Goal: Complete application form: Complete application form

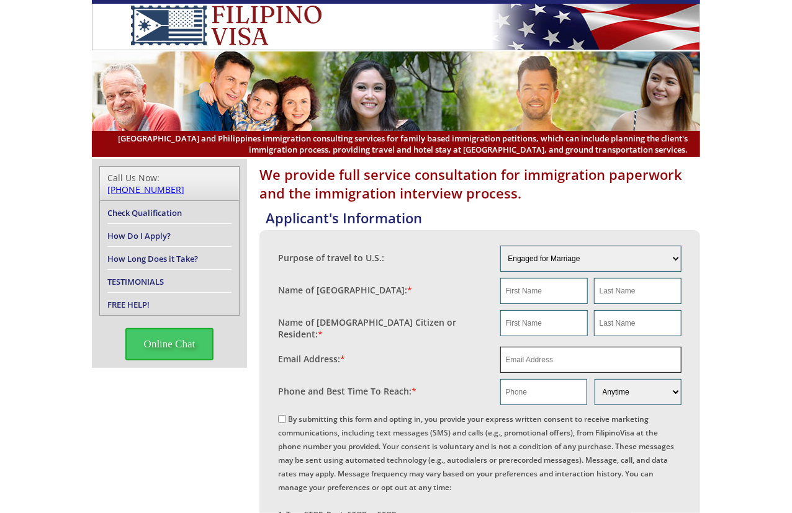
click at [574, 359] on input "email" at bounding box center [591, 360] width 182 height 26
paste input "johnclancy083@gmail.com"
type input "johnclancy083@gmail.com"
click at [545, 290] on input "text" at bounding box center [543, 291] width 87 height 26
paste input "johnclancy"
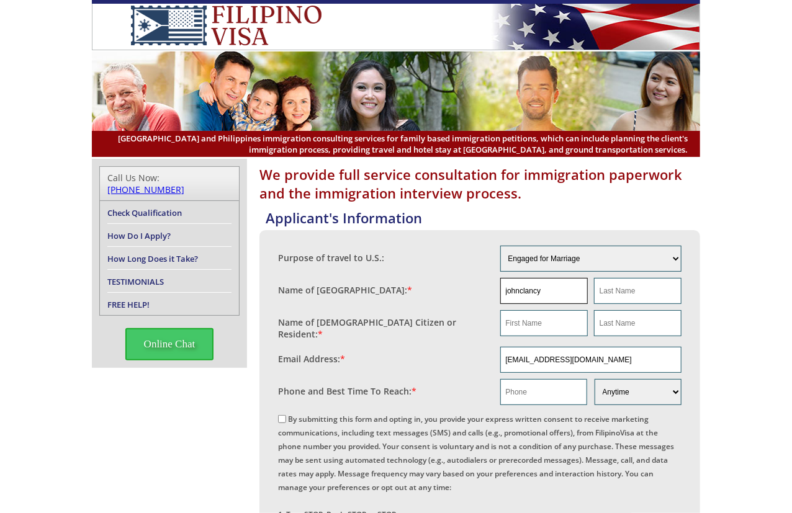
click at [517, 289] on input "johnclancy" at bounding box center [543, 291] width 87 height 26
click at [520, 289] on input "johnclancy" at bounding box center [543, 291] width 87 height 26
click at [523, 290] on input "johnclancy" at bounding box center [543, 291] width 87 height 26
click at [522, 290] on input "johnclancy" at bounding box center [543, 291] width 87 height 26
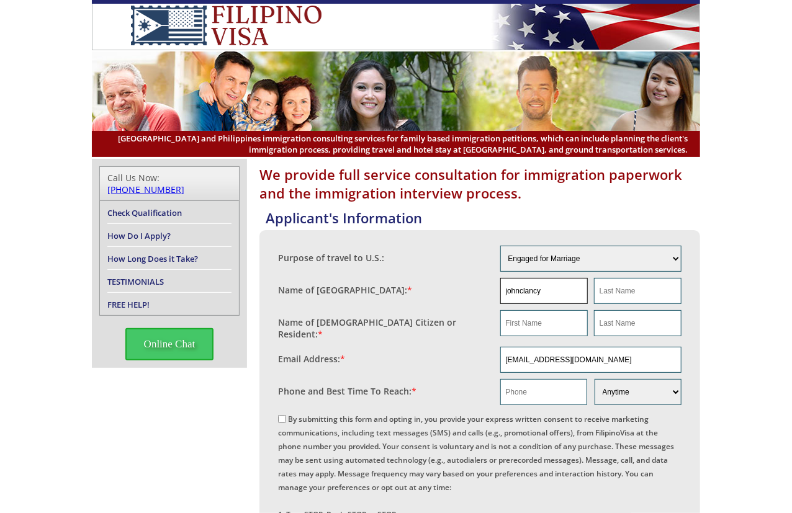
click at [519, 290] on input "johnclancy" at bounding box center [543, 291] width 87 height 26
drag, startPoint x: 527, startPoint y: 291, endPoint x: 548, endPoint y: 294, distance: 21.3
click at [553, 291] on input "johnclancy" at bounding box center [543, 291] width 87 height 26
type input "john"
click at [633, 287] on input "text" at bounding box center [637, 291] width 87 height 26
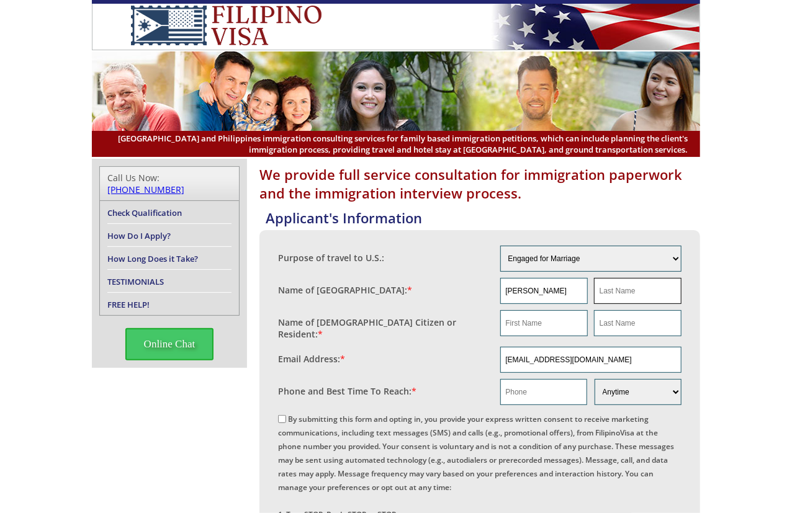
type input "c"
type input "a"
click at [632, 289] on input "Clancy" at bounding box center [637, 291] width 87 height 26
type input "Clancy"
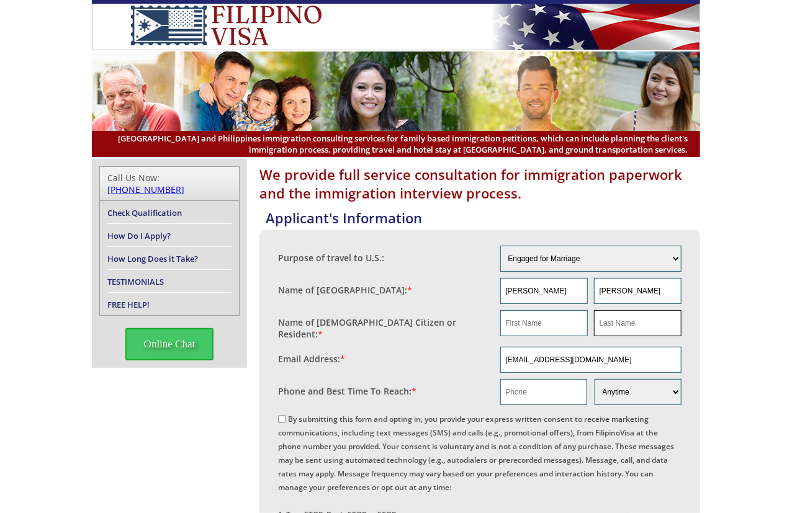
click at [623, 323] on input "text" at bounding box center [637, 323] width 87 height 26
paste input "Clancy"
type input "Clancy"
click at [546, 302] on input "john" at bounding box center [543, 291] width 87 height 26
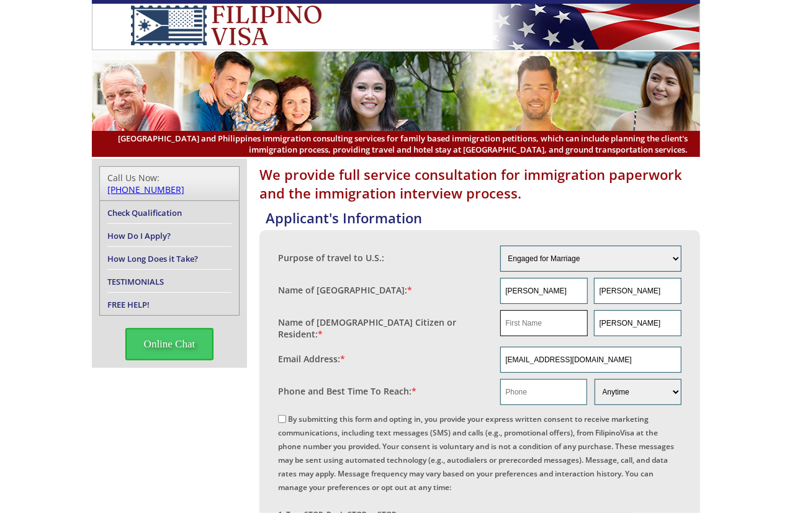
click at [527, 315] on input "text" at bounding box center [543, 323] width 87 height 26
paste input "john"
type input "john"
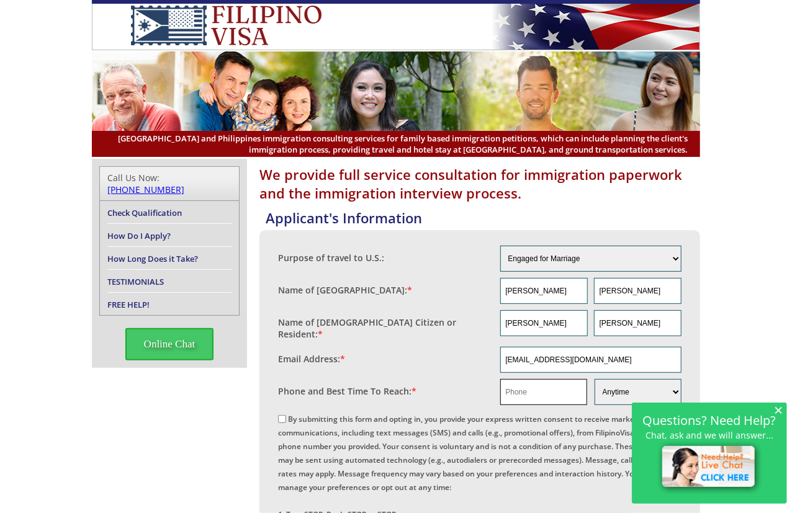
click at [523, 379] on input "text" at bounding box center [543, 392] width 87 height 26
paste input "18458660730"
click at [509, 382] on input "18458660730" at bounding box center [543, 392] width 87 height 26
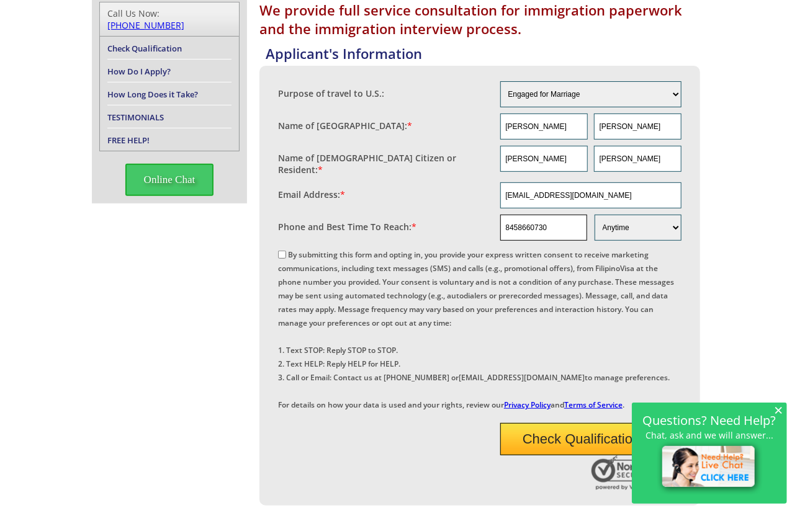
scroll to position [207, 0]
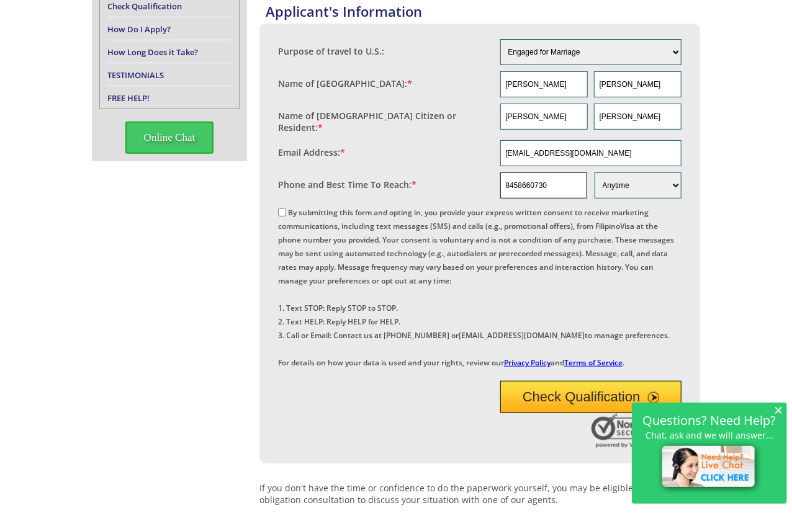
type input "8458660730"
click at [323, 208] on label "By submitting this form and opting in, you provide your express written consent…" at bounding box center [476, 287] width 396 height 161
click at [286, 208] on input "By submitting this form and opting in, you provide your express written consent…" at bounding box center [282, 212] width 8 height 8
checkbox input "true"
click at [558, 413] on button "Check Qualification" at bounding box center [591, 397] width 182 height 32
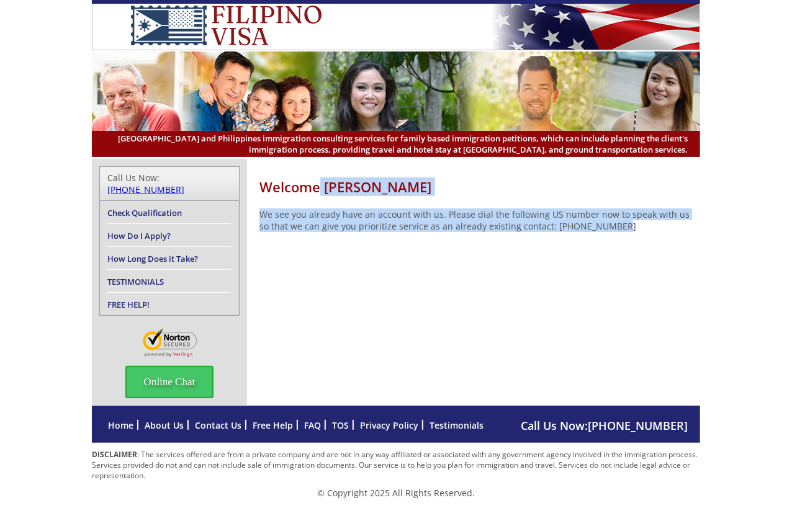
drag, startPoint x: 607, startPoint y: 231, endPoint x: 372, endPoint y: 248, distance: 236.3
click at [321, 186] on div "Welcome [PERSON_NAME] We see you already have an account with us. Please dial t…" at bounding box center [479, 211] width 441 height 104
click at [435, 305] on div "Welcome [PERSON_NAME] We see you already have an account with us. Please dial t…" at bounding box center [396, 282] width 608 height 247
